Goal: Task Accomplishment & Management: Manage account settings

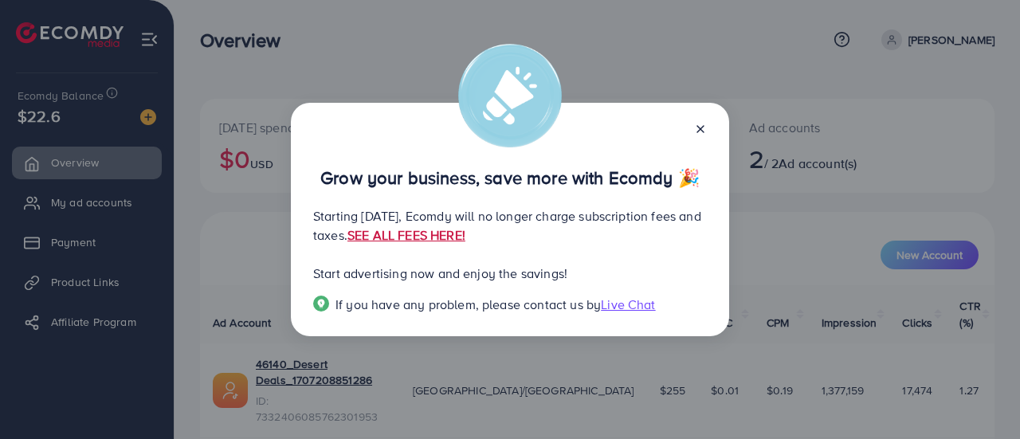
click at [465, 239] on link "SEE ALL FEES HERE!" at bounding box center [406, 235] width 118 height 18
click at [702, 124] on icon at bounding box center [700, 129] width 13 height 13
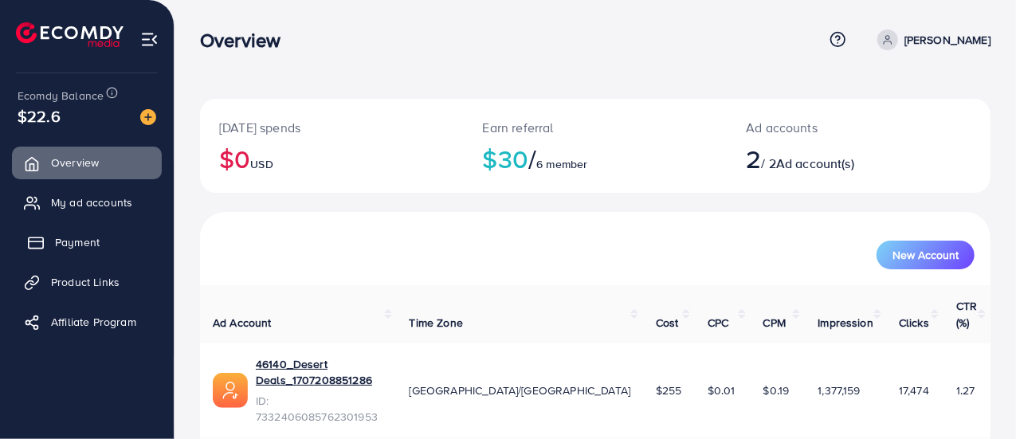
click at [107, 241] on link "Payment" at bounding box center [87, 242] width 150 height 32
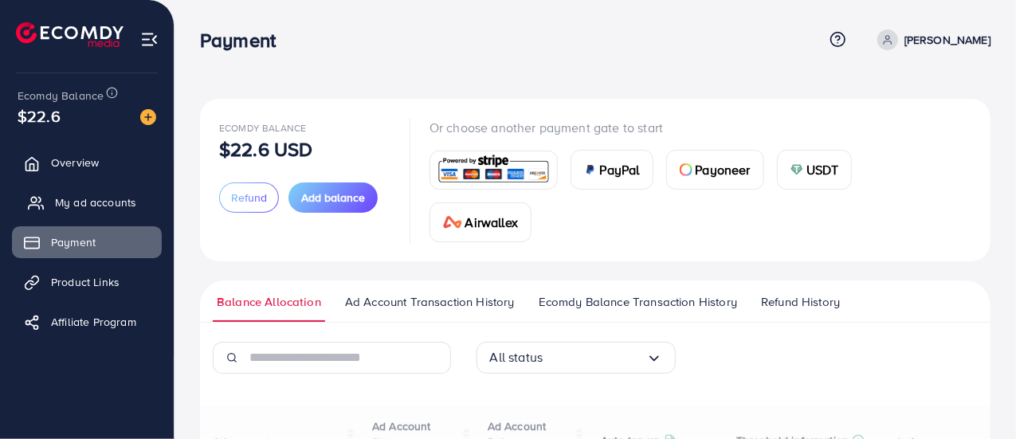
click at [95, 208] on span "My ad accounts" at bounding box center [95, 202] width 81 height 16
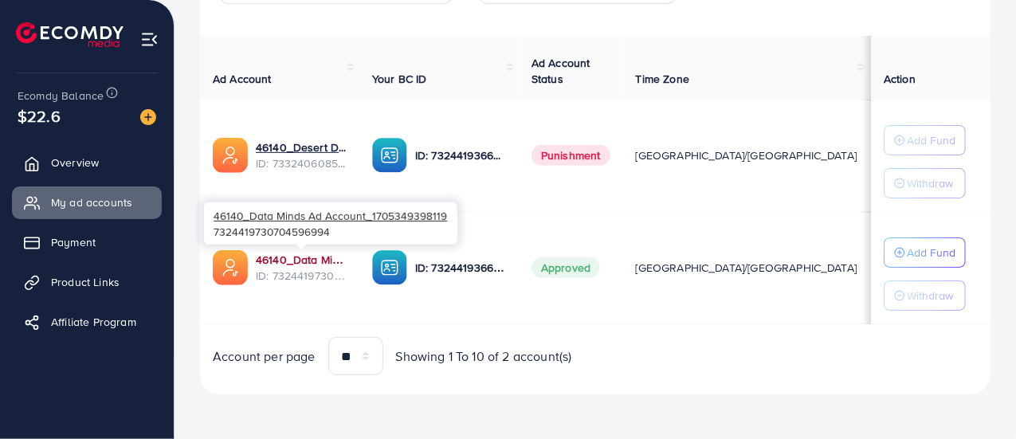
click at [269, 257] on link "46140_Data Minds Ad Account_1705349398119" at bounding box center [301, 260] width 91 height 16
click at [298, 253] on link "46140_Data Minds Ad Account_1705349398119" at bounding box center [301, 260] width 91 height 16
click at [330, 260] on link "46140_Data Minds Ad Account_1705349398119" at bounding box center [301, 260] width 91 height 16
click at [320, 262] on link "46140_Data Minds Ad Account_1705349398119" at bounding box center [301, 260] width 91 height 16
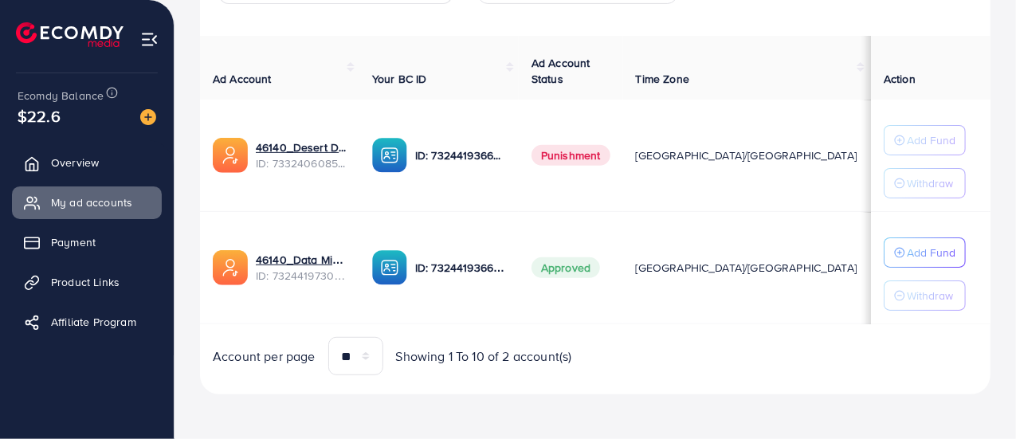
click at [288, 246] on td "46140_Data Minds Ad Account_1705349398119 ID: 7324419730704596994" at bounding box center [279, 268] width 159 height 112
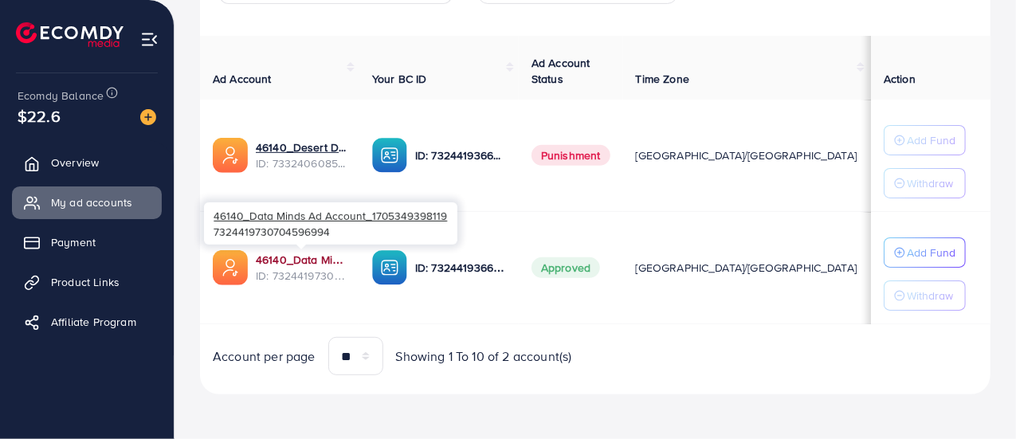
click at [288, 253] on link "46140_Data Minds Ad Account_1705349398119" at bounding box center [301, 260] width 91 height 16
